Goal: Use online tool/utility

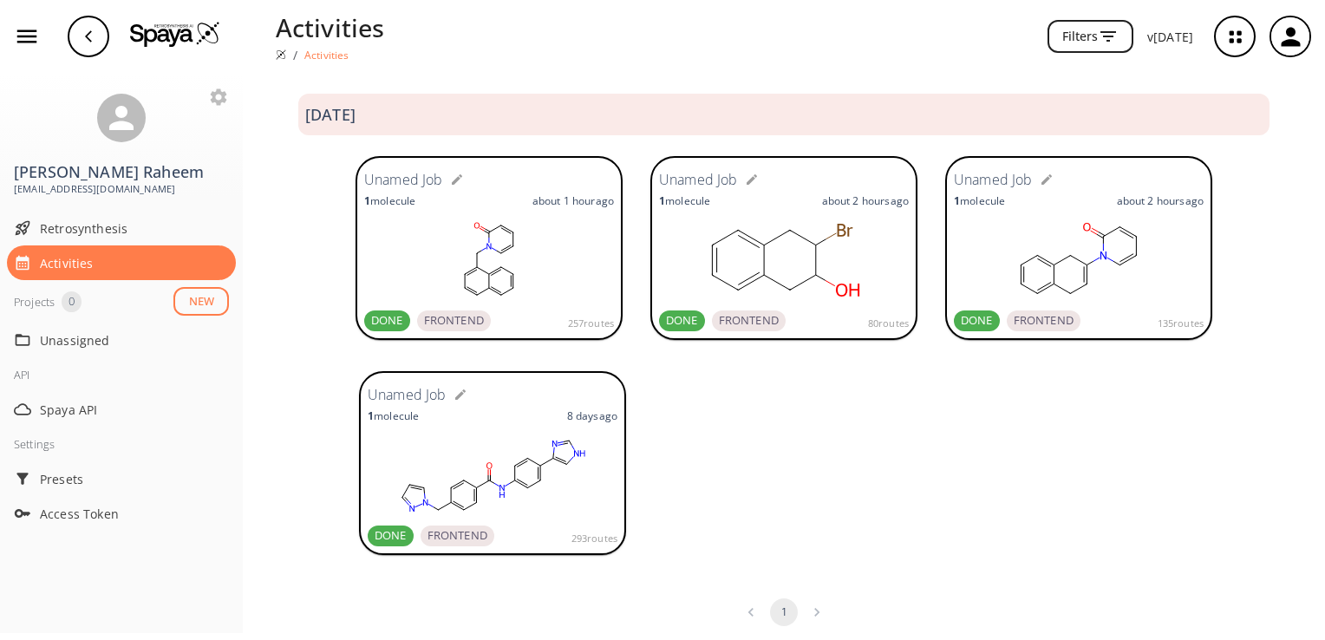
click at [822, 278] on rect at bounding box center [784, 260] width 250 height 87
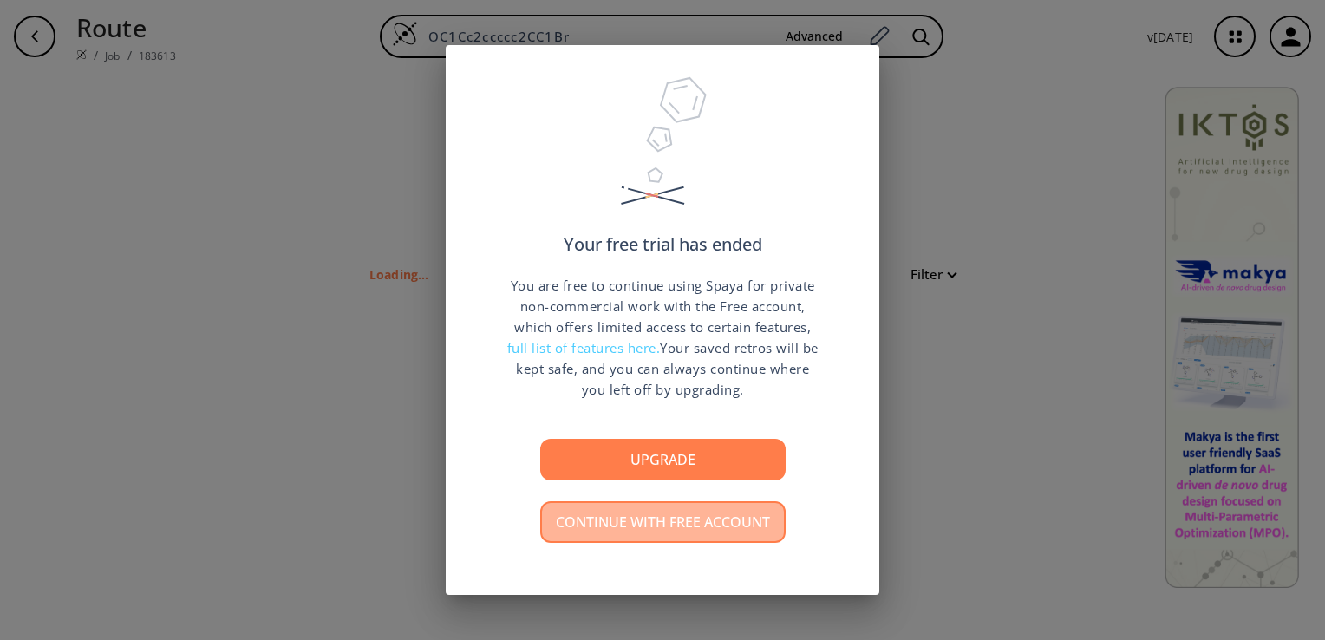
click at [711, 525] on button "Continue with free account" at bounding box center [662, 522] width 245 height 42
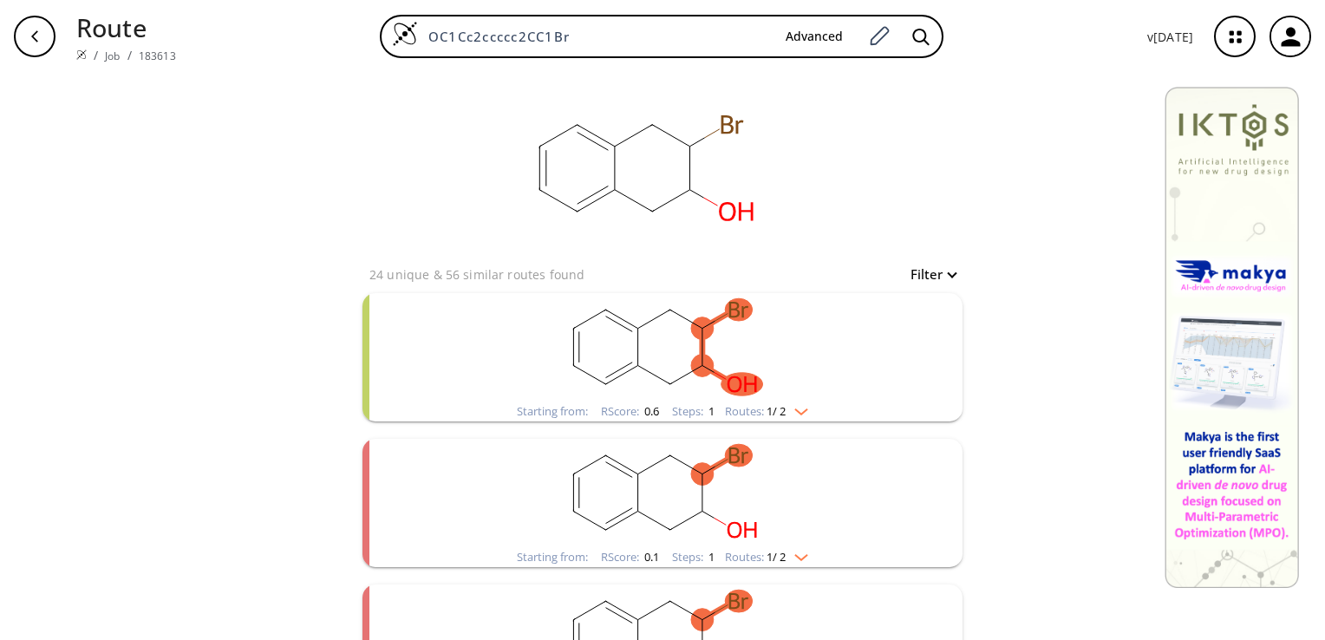
click at [804, 410] on img "clusters" at bounding box center [797, 409] width 23 height 14
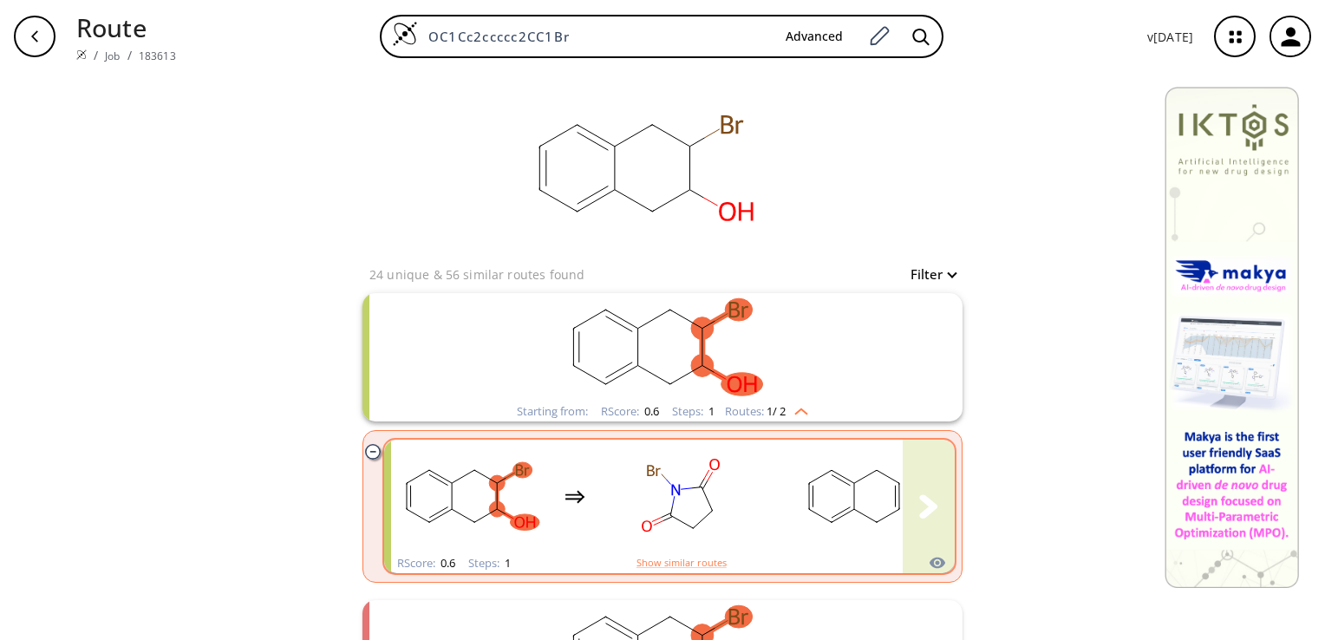
click at [811, 505] on rect "clusters" at bounding box center [854, 496] width 156 height 108
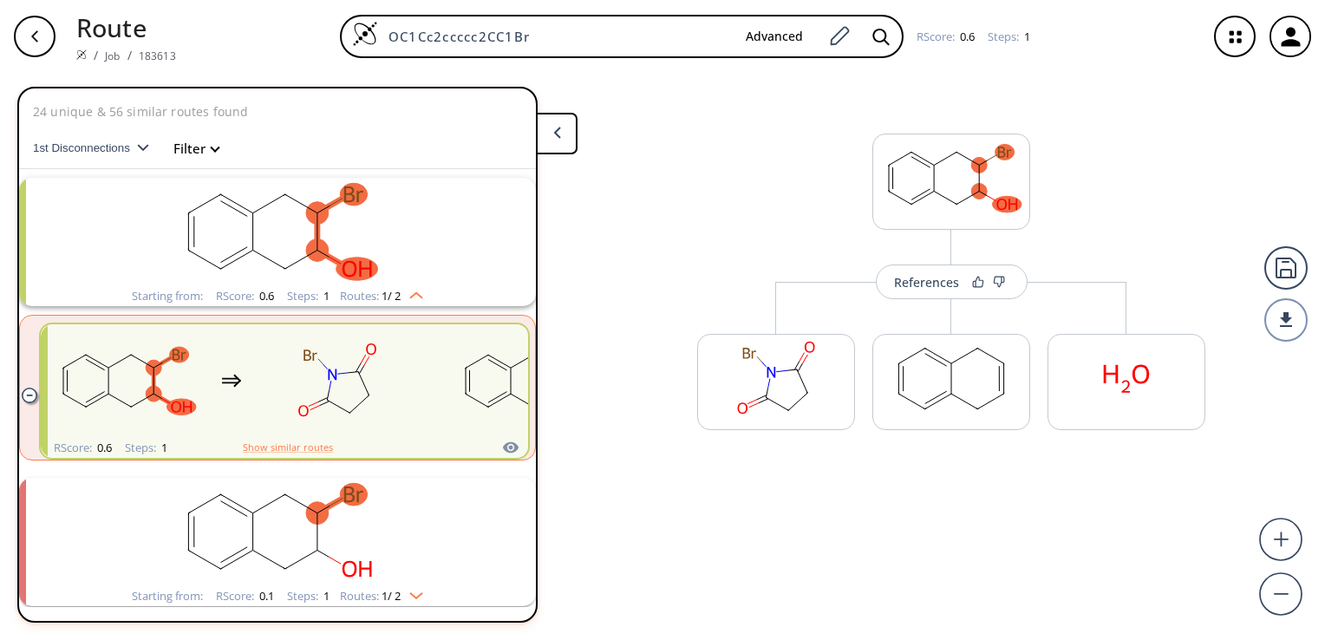
scroll to position [38, 0]
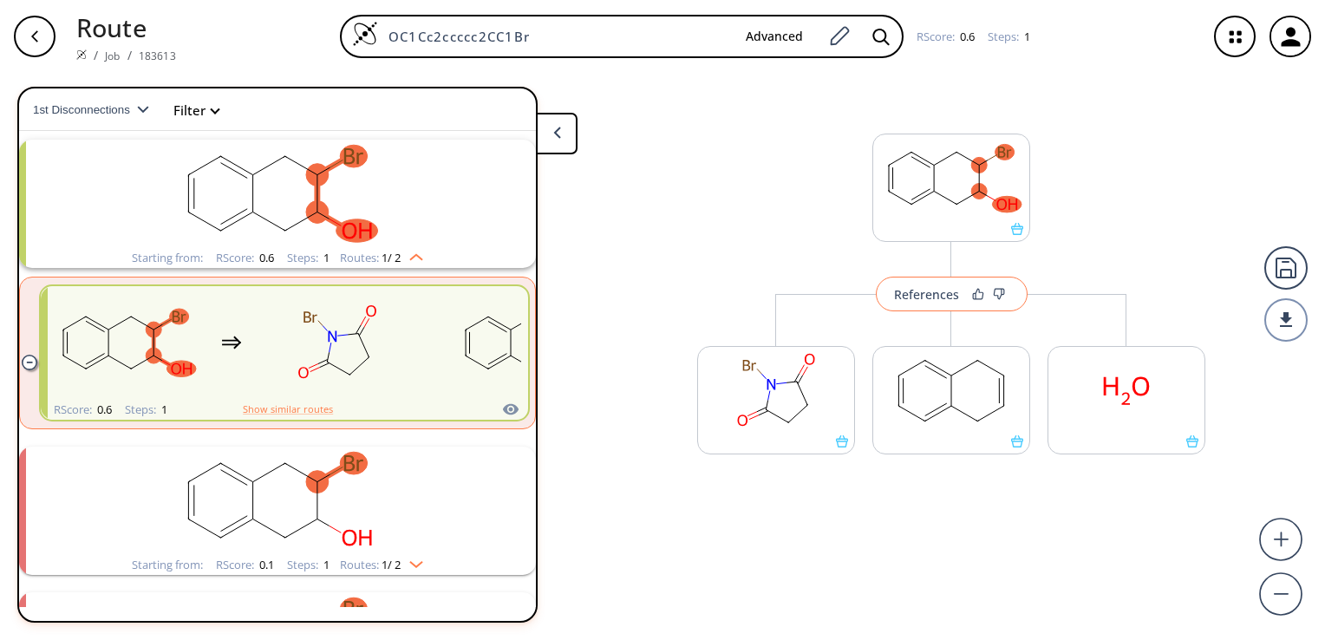
click at [926, 303] on button "References" at bounding box center [952, 294] width 152 height 35
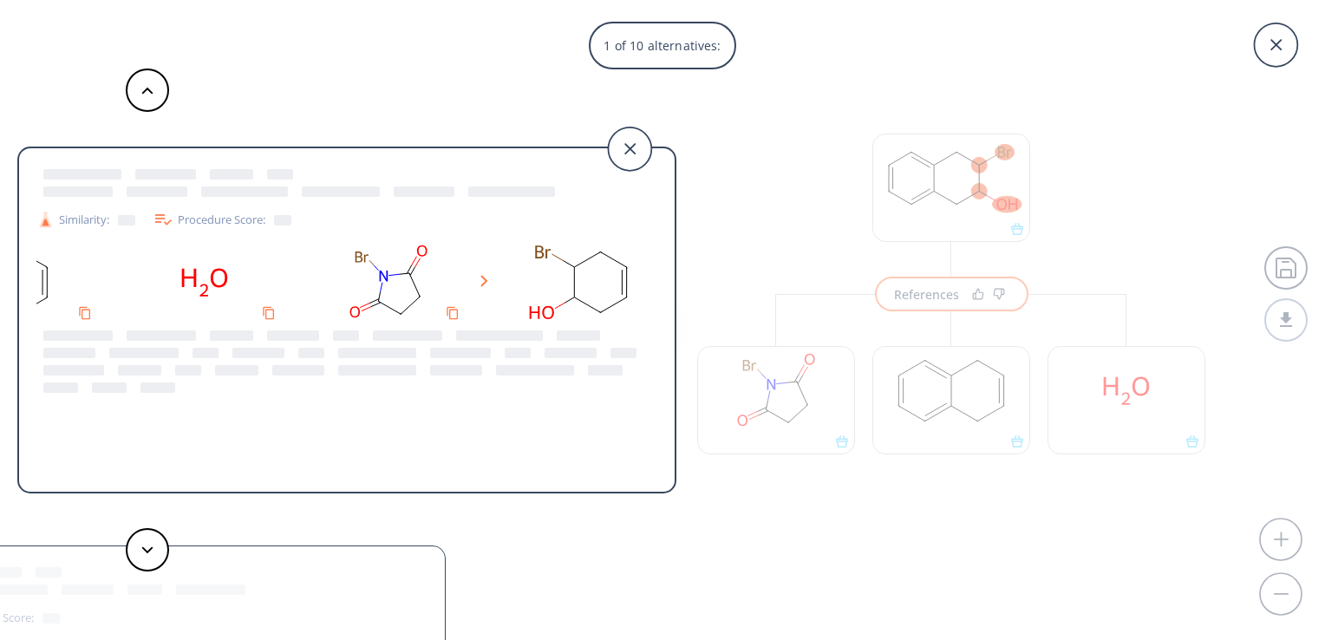
scroll to position [0, 0]
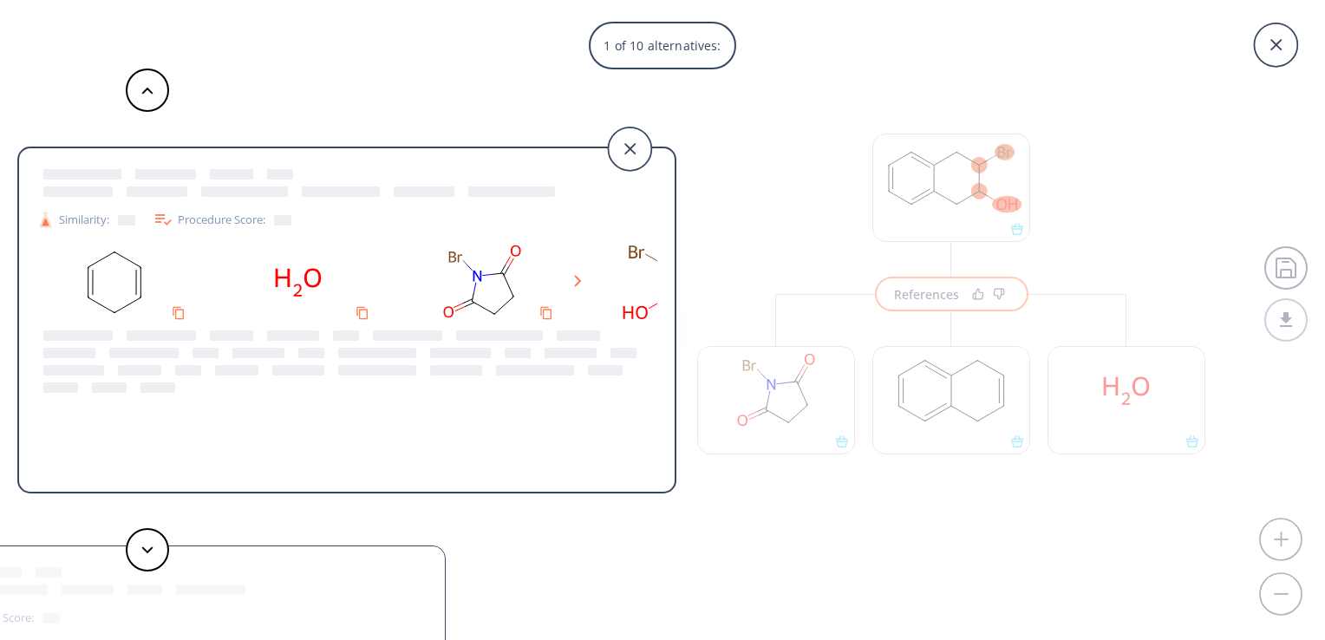
click at [690, 219] on div "1 of 10 alternatives: Similarity: Procedure Score: Similarity: Procedure Score:…" at bounding box center [662, 320] width 1325 height 640
